Goal: Information Seeking & Learning: Check status

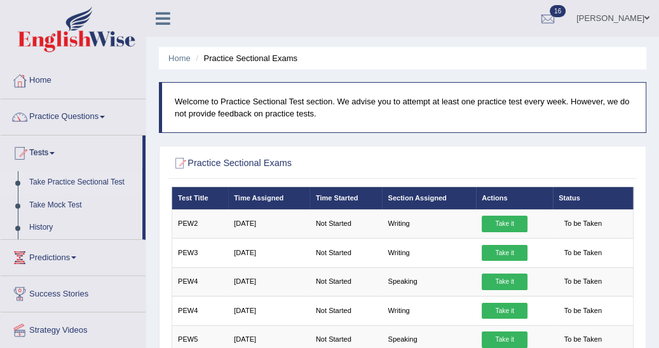
click at [53, 229] on link "History" at bounding box center [83, 227] width 119 height 23
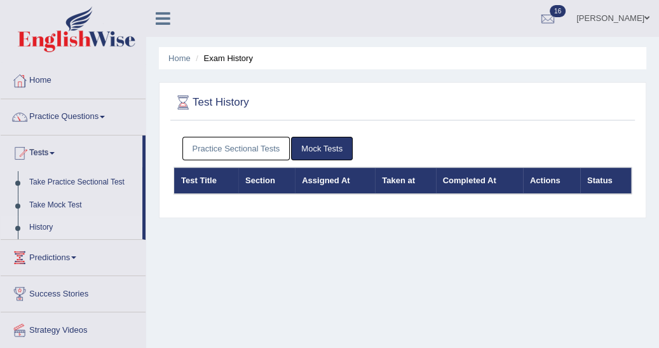
click at [228, 142] on link "Practice Sectional Tests" at bounding box center [236, 149] width 108 height 24
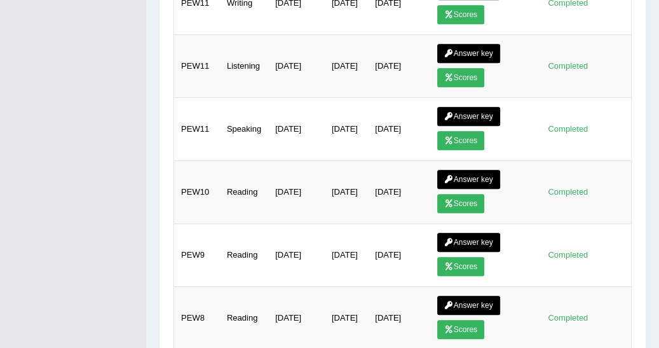
scroll to position [569, 0]
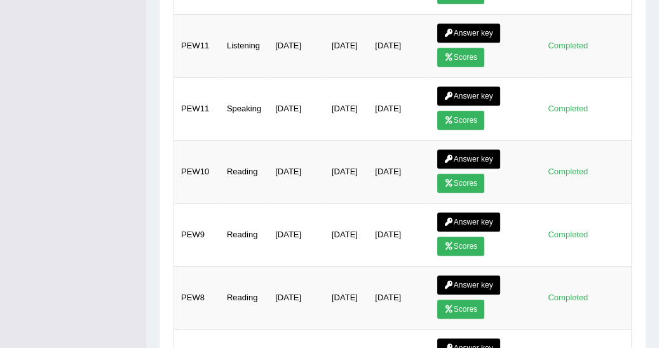
click at [463, 214] on link "Answer key" at bounding box center [468, 221] width 63 height 19
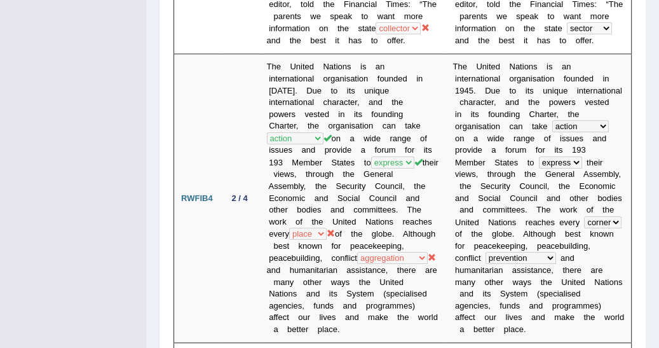
scroll to position [1117, 0]
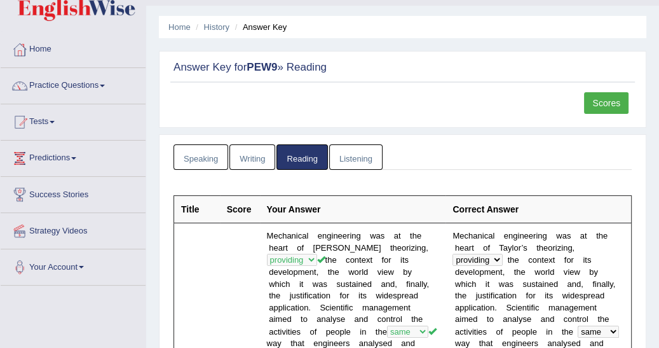
scroll to position [0, 0]
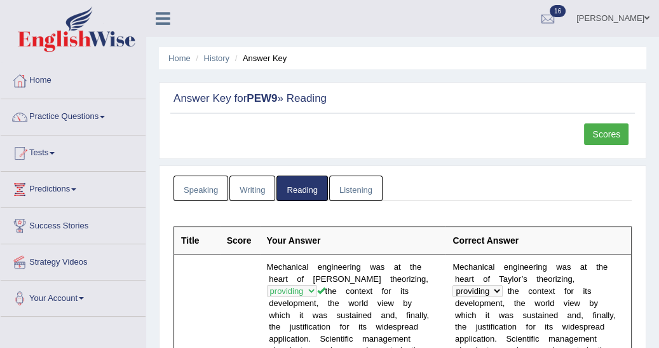
click at [56, 151] on link "Tests" at bounding box center [73, 151] width 145 height 32
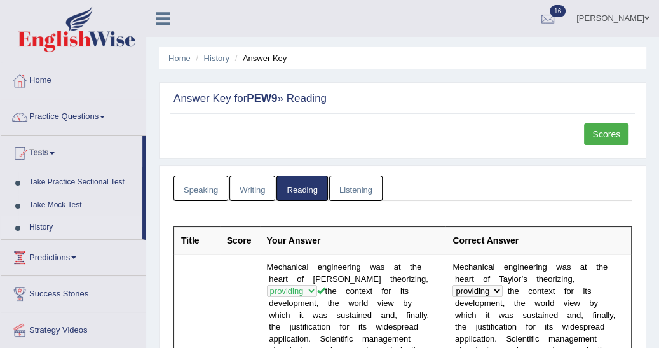
click at [41, 225] on link "History" at bounding box center [83, 227] width 119 height 23
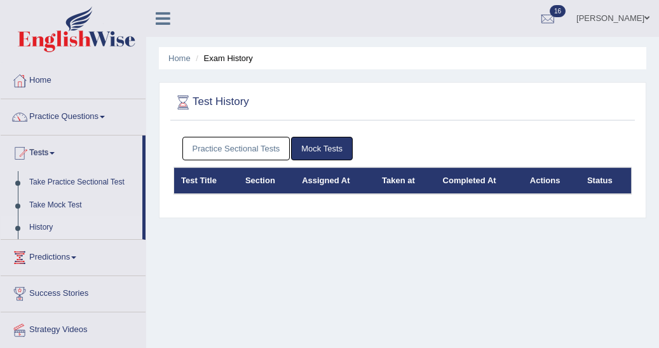
click at [208, 149] on link "Practice Sectional Tests" at bounding box center [236, 149] width 108 height 24
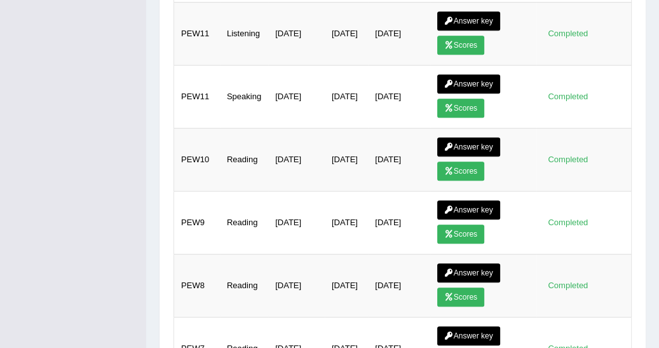
scroll to position [596, 0]
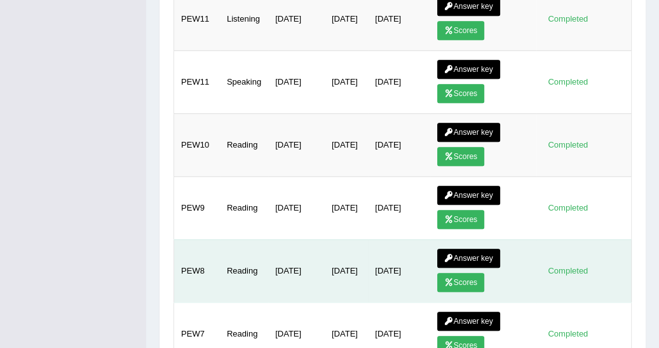
click at [464, 249] on link "Answer key" at bounding box center [468, 258] width 63 height 19
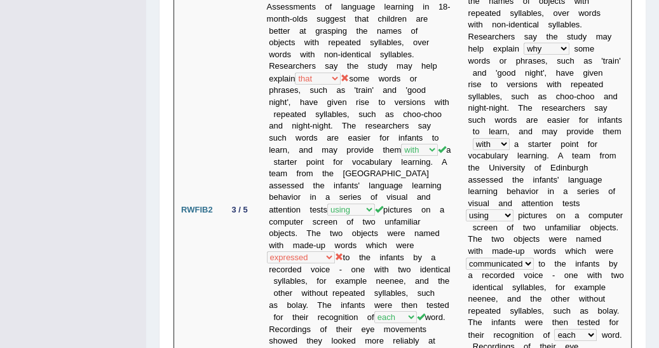
scroll to position [545, 0]
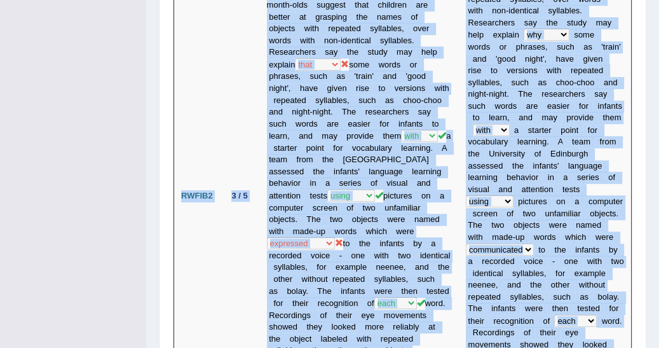
drag, startPoint x: 658, startPoint y: 339, endPoint x: 651, endPoint y: 186, distance: 152.7
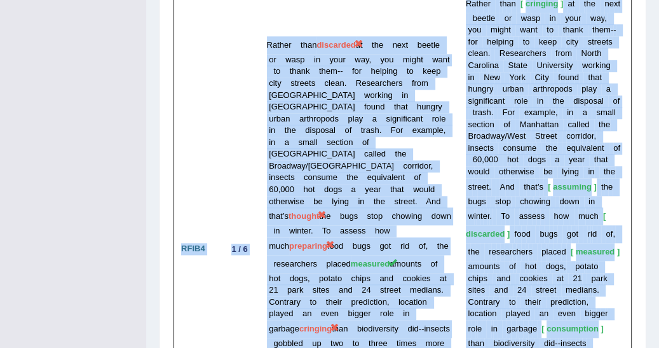
scroll to position [4137, 0]
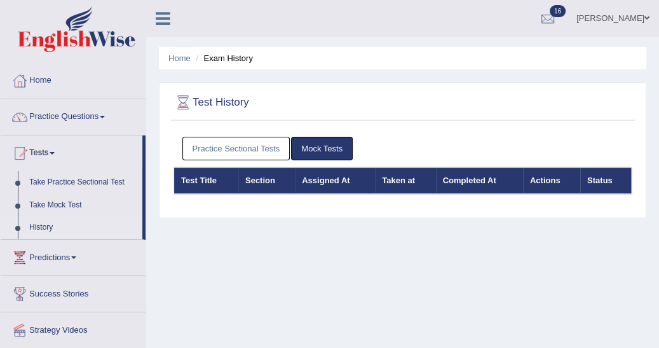
click at [238, 148] on link "Practice Sectional Tests" at bounding box center [236, 149] width 108 height 24
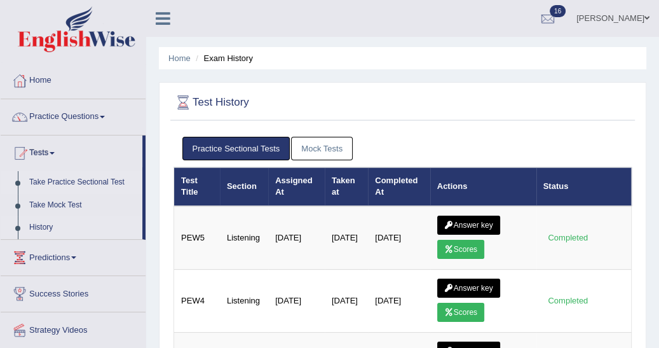
click at [88, 181] on link "Take Practice Sectional Test" at bounding box center [83, 182] width 119 height 23
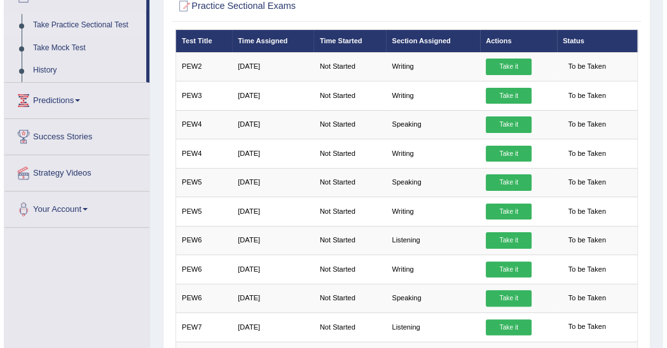
scroll to position [163, 0]
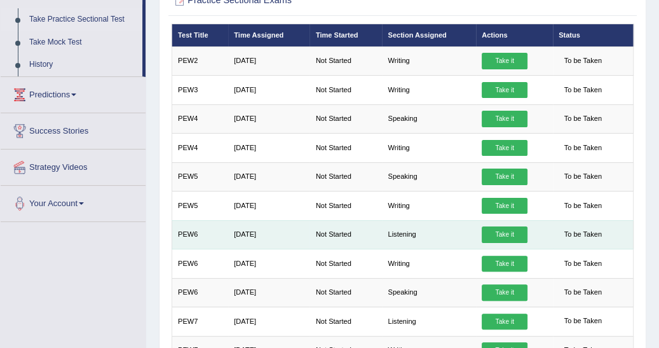
drag, startPoint x: 455, startPoint y: 243, endPoint x: 500, endPoint y: 231, distance: 46.6
click at [500, 231] on tr "PEW6 [DATE] Not Started Listening Take it To be Taken" at bounding box center [403, 234] width 462 height 29
click at [501, 229] on link "Take it" at bounding box center [505, 234] width 46 height 17
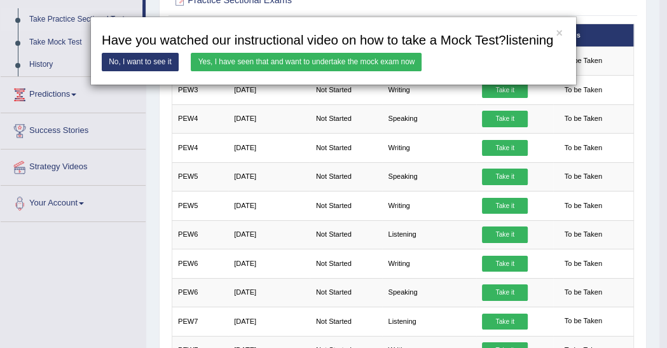
click at [343, 58] on link "Yes, I have seen that and want to undertake the mock exam now" at bounding box center [306, 62] width 231 height 18
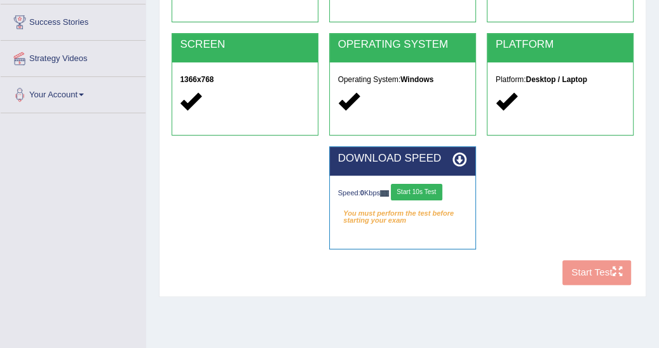
scroll to position [224, 0]
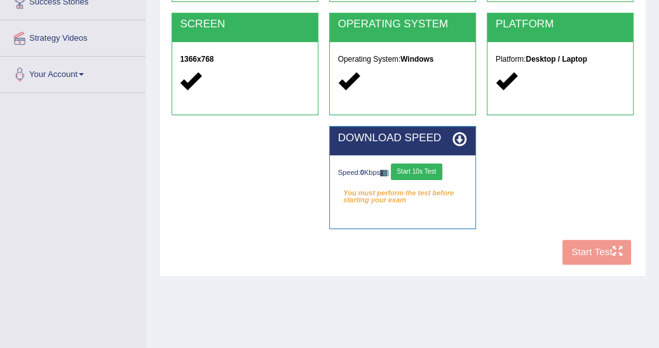
click at [423, 168] on button "Start 10s Test" at bounding box center [416, 171] width 51 height 17
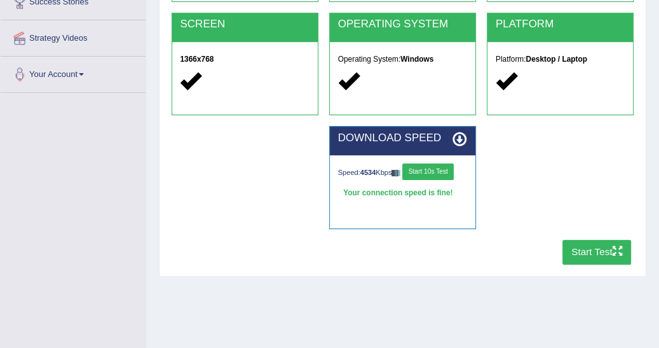
click at [606, 250] on button "Start Test" at bounding box center [596, 252] width 69 height 25
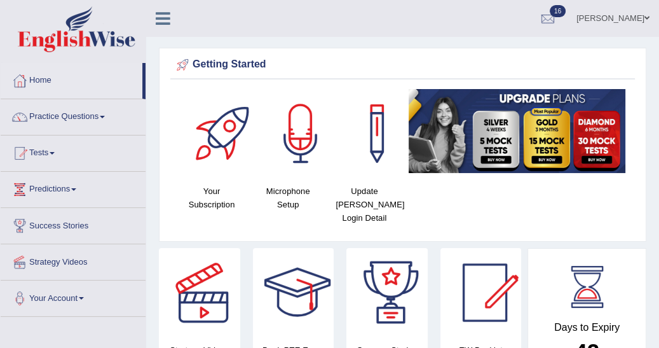
click at [55, 153] on span at bounding box center [52, 153] width 5 height 3
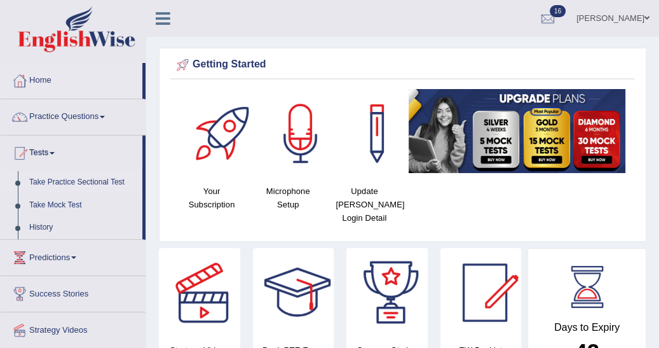
click at [55, 182] on link "Take Practice Sectional Test" at bounding box center [83, 182] width 119 height 23
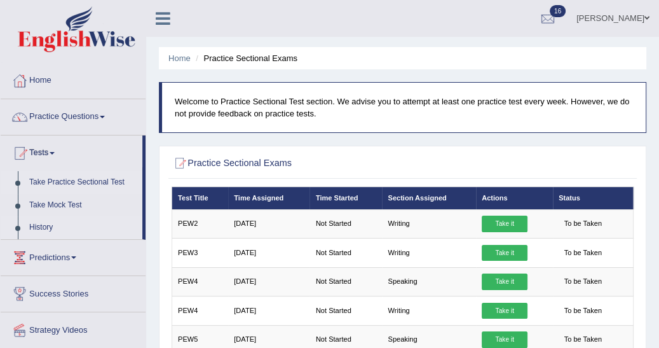
click at [43, 229] on link "History" at bounding box center [83, 227] width 119 height 23
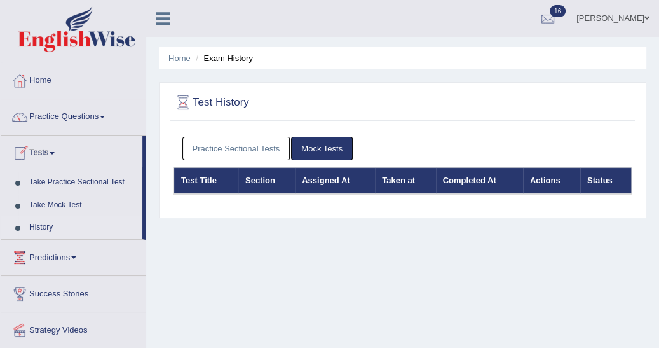
click at [215, 140] on link "Practice Sectional Tests" at bounding box center [236, 149] width 108 height 24
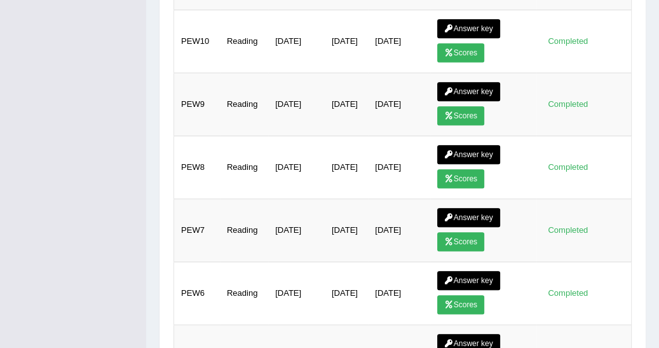
scroll to position [732, 0]
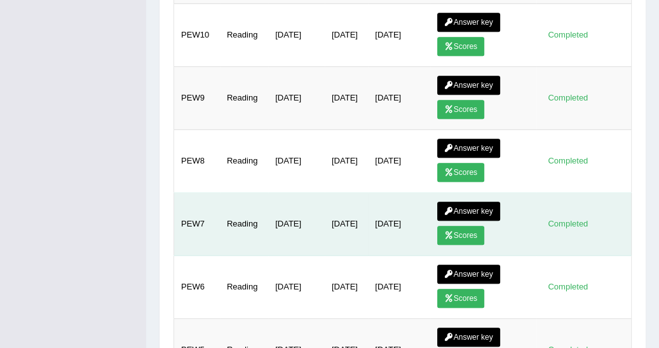
click at [470, 213] on link "Answer key" at bounding box center [468, 210] width 63 height 19
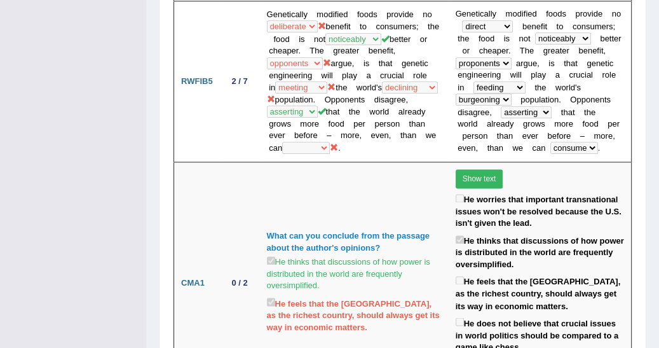
scroll to position [1376, 0]
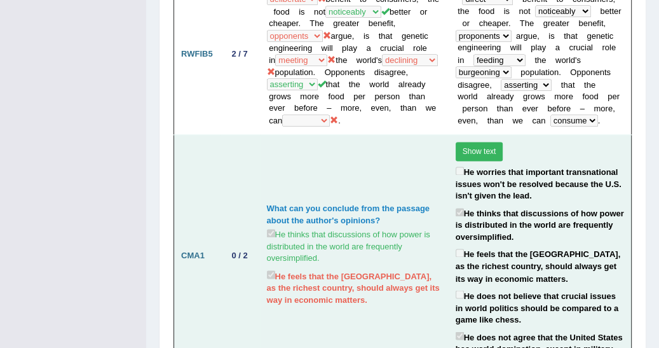
drag, startPoint x: 663, startPoint y: 339, endPoint x: 402, endPoint y: 280, distance: 268.0
click at [402, 280] on td "What can you conclude from the passage about the author's opinions? He thinks t…" at bounding box center [354, 256] width 189 height 242
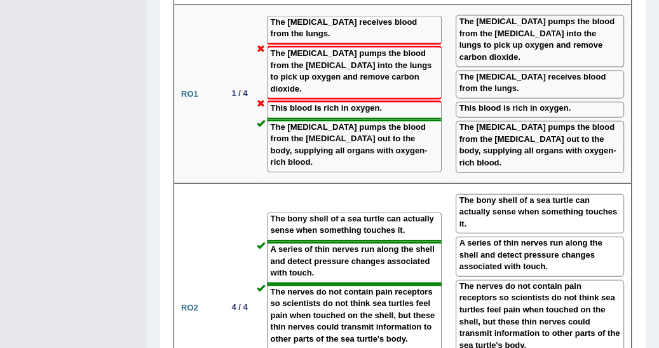
scroll to position [1986, 0]
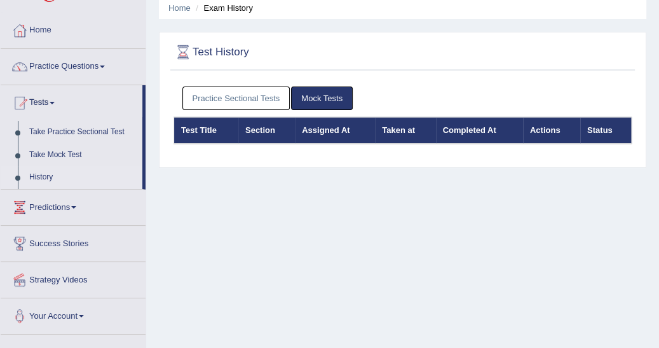
scroll to position [35, 0]
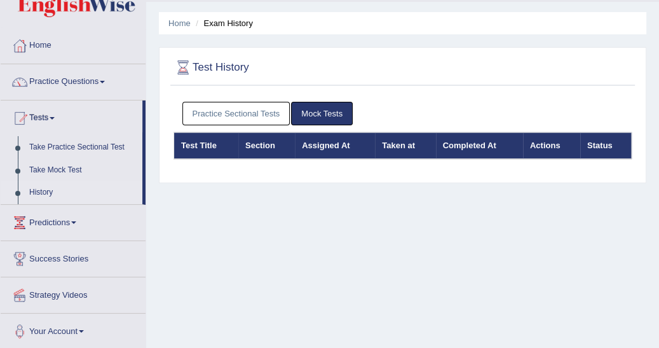
click at [245, 117] on link "Practice Sectional Tests" at bounding box center [236, 114] width 108 height 24
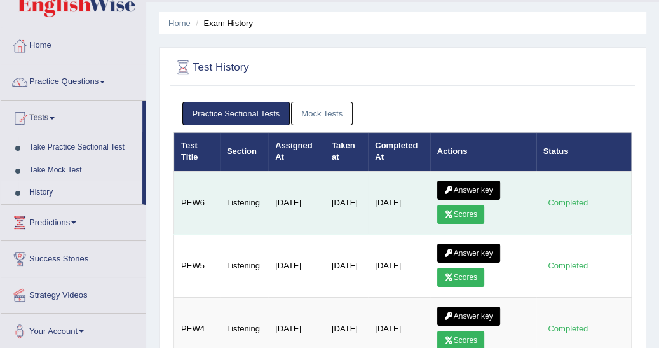
click at [460, 210] on link "Scores" at bounding box center [460, 214] width 47 height 19
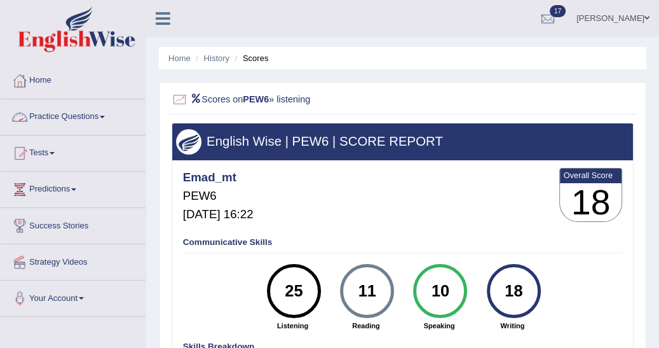
click at [55, 152] on span at bounding box center [52, 153] width 5 height 3
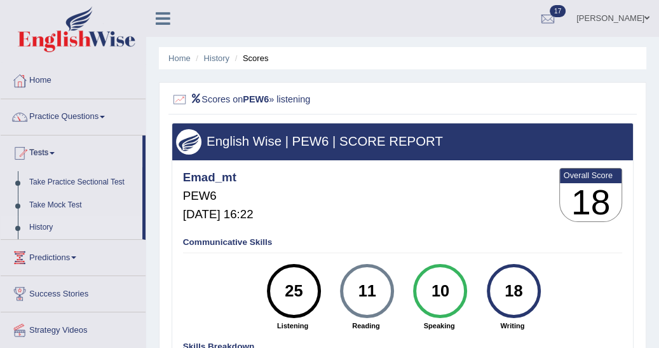
click at [42, 226] on link "History" at bounding box center [83, 227] width 119 height 23
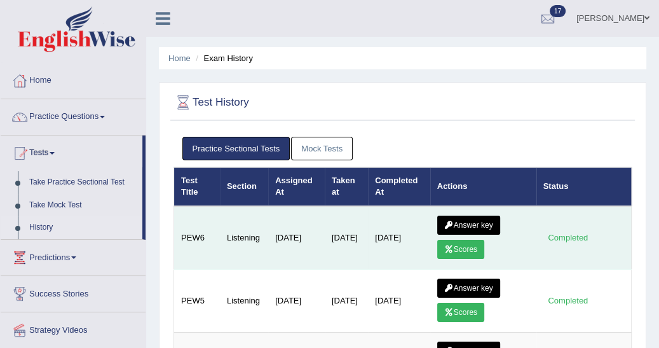
click at [465, 215] on link "Answer key" at bounding box center [468, 224] width 63 height 19
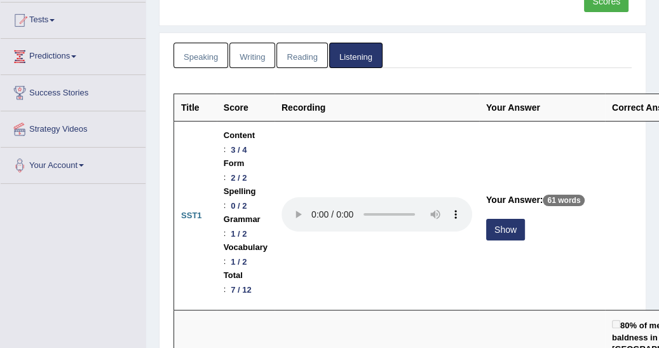
scroll to position [142, 0]
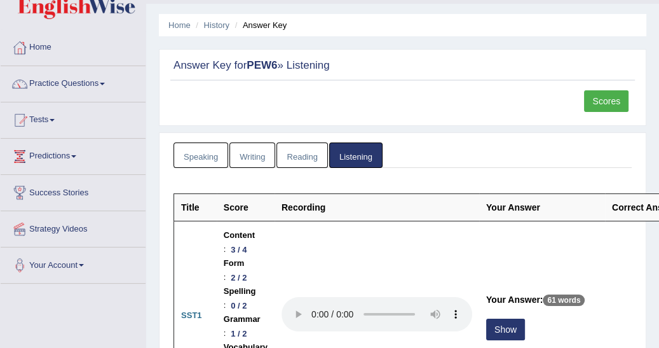
scroll to position [0, 0]
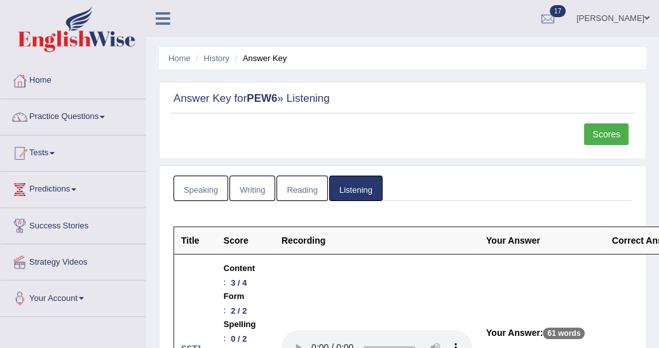
click at [56, 150] on link "Tests" at bounding box center [73, 151] width 145 height 32
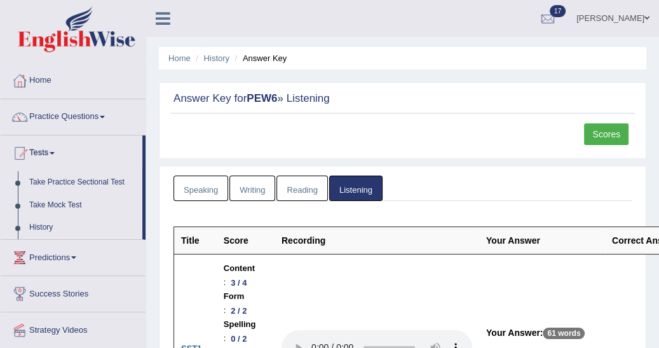
click at [58, 184] on link "Take Practice Sectional Test" at bounding box center [83, 182] width 119 height 23
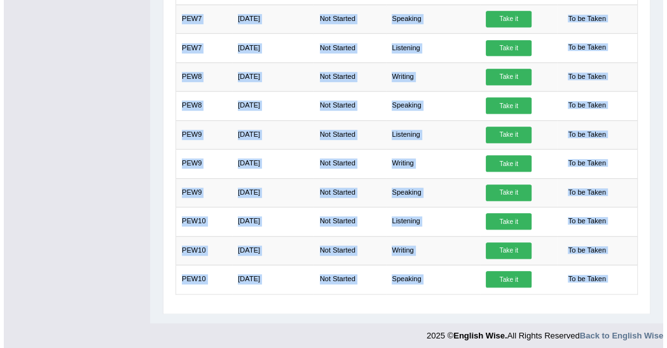
scroll to position [494, 0]
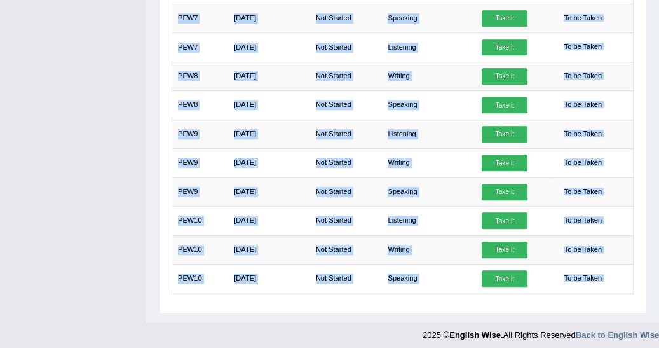
click at [250, 71] on td "Apr 11, 2025" at bounding box center [269, 76] width 82 height 29
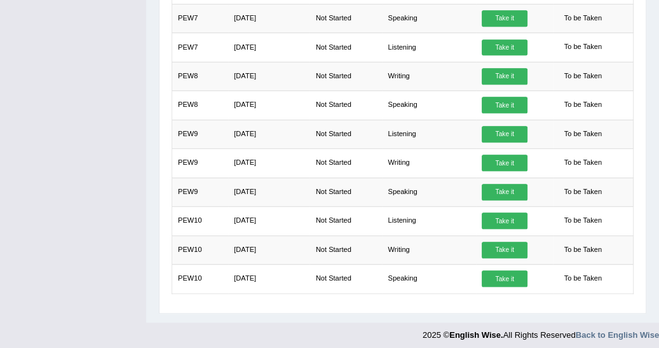
click at [501, 71] on link "Take it" at bounding box center [505, 76] width 46 height 17
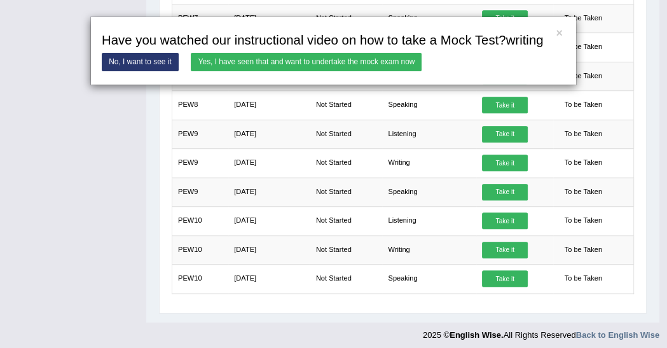
click at [360, 57] on link "Yes, I have seen that and want to undertake the mock exam now" at bounding box center [306, 62] width 231 height 18
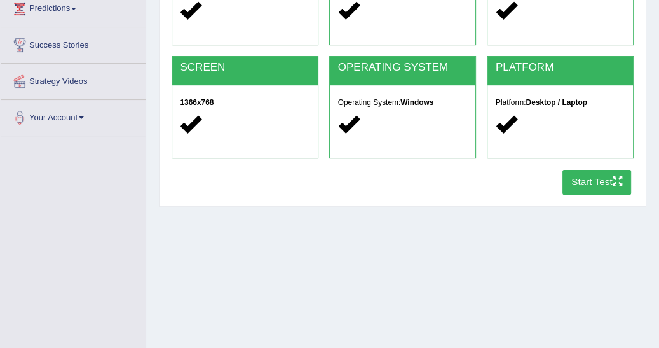
scroll to position [183, 0]
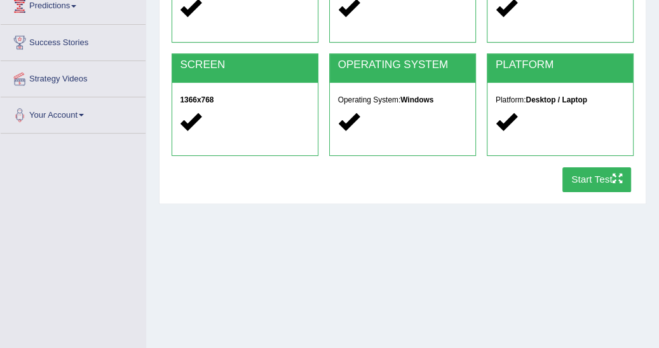
click at [587, 182] on button "Start Test" at bounding box center [596, 179] width 69 height 25
